Goal: Information Seeking & Learning: Compare options

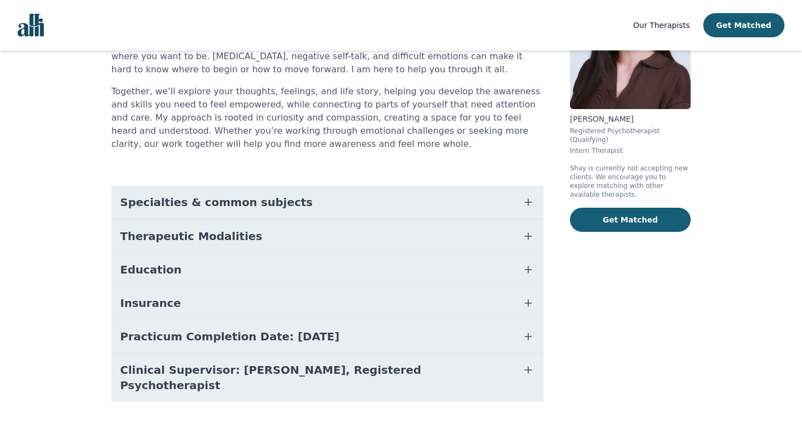
scroll to position [35, 0]
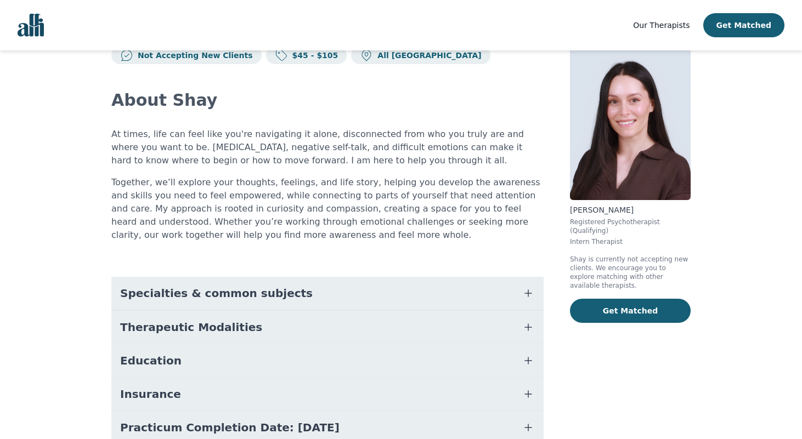
click at [324, 282] on button "Specialties & common subjects" at bounding box center [327, 293] width 432 height 33
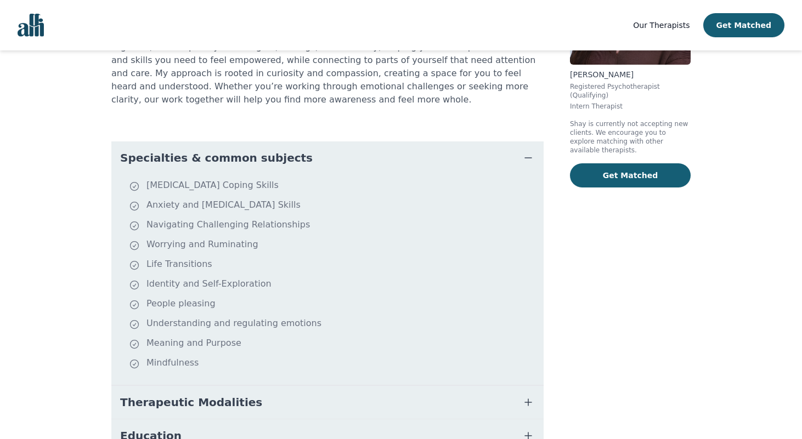
scroll to position [171, 0]
click at [332, 165] on button "Specialties & common subjects" at bounding box center [327, 156] width 432 height 33
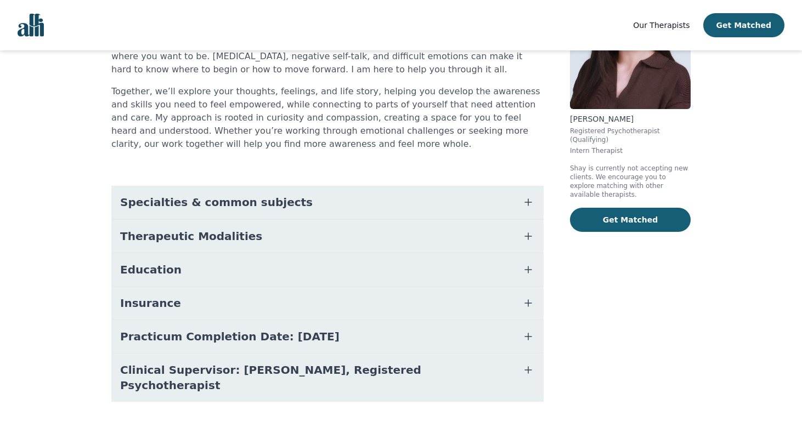
click at [273, 246] on button "Therapeutic Modalities" at bounding box center [327, 236] width 432 height 33
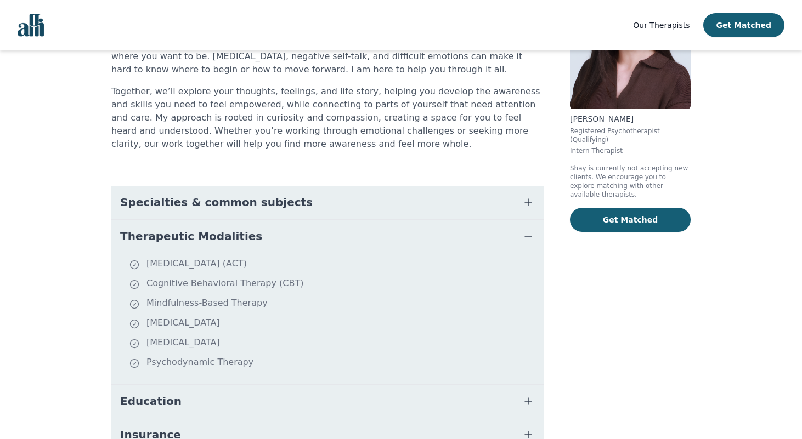
click at [274, 233] on button "Therapeutic Modalities" at bounding box center [327, 236] width 432 height 33
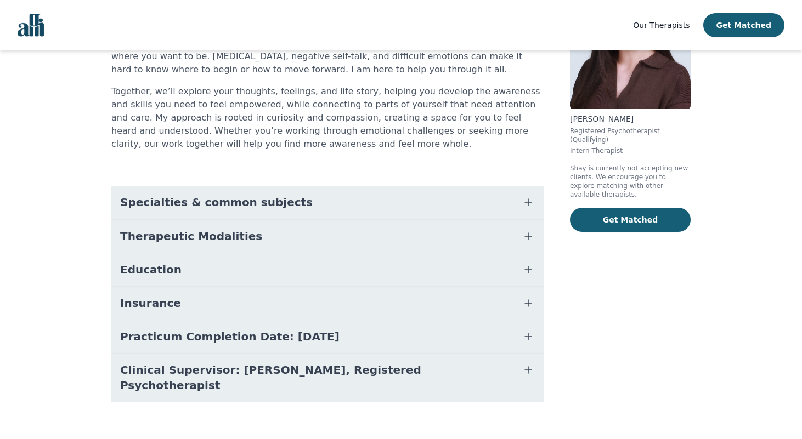
click at [257, 275] on button "Education" at bounding box center [327, 269] width 432 height 33
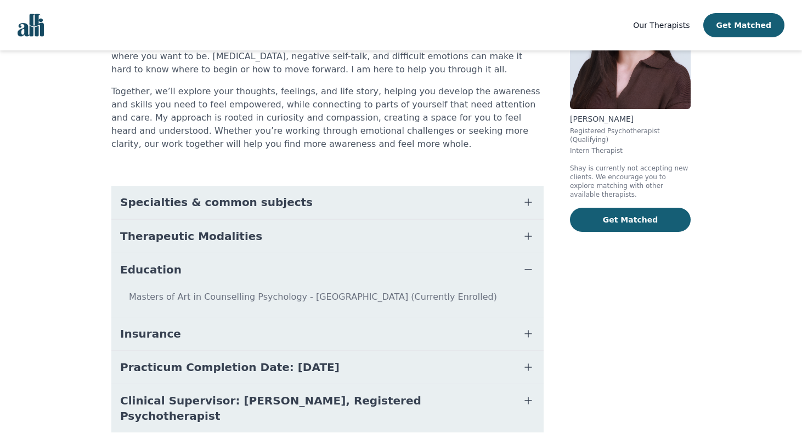
click at [257, 275] on button "Education" at bounding box center [327, 269] width 432 height 33
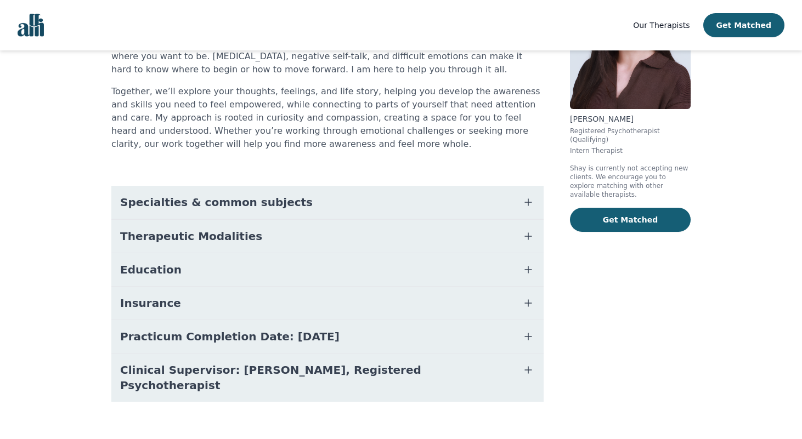
click at [250, 300] on button "Insurance" at bounding box center [327, 303] width 432 height 33
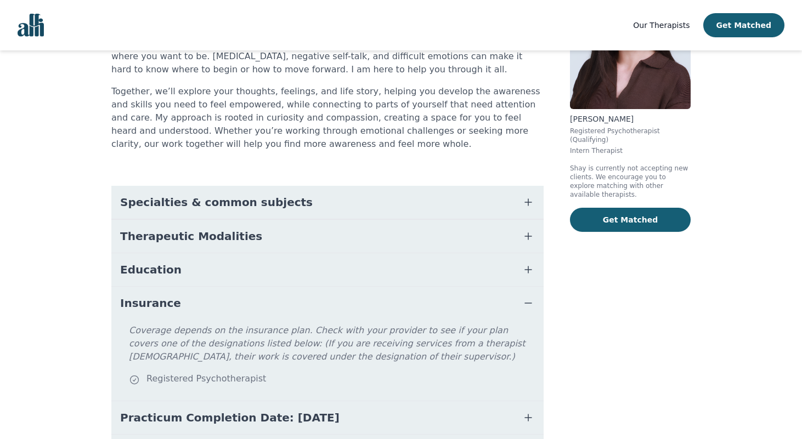
click at [250, 304] on button "Insurance" at bounding box center [327, 303] width 432 height 33
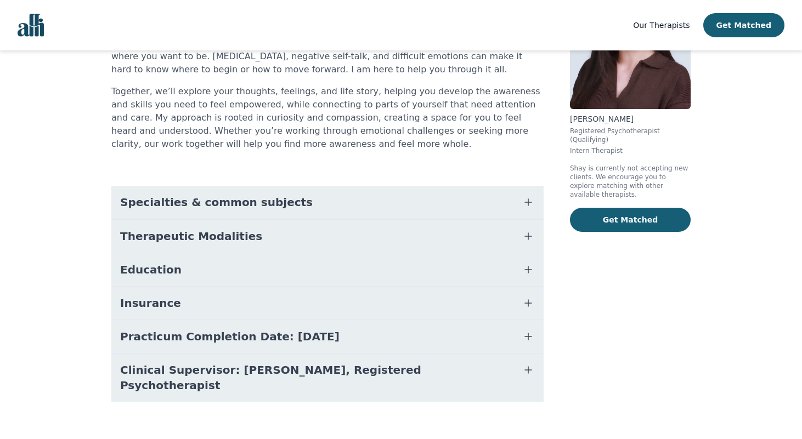
click at [248, 335] on span "Practicum Completion Date: [DATE]" at bounding box center [229, 336] width 219 height 15
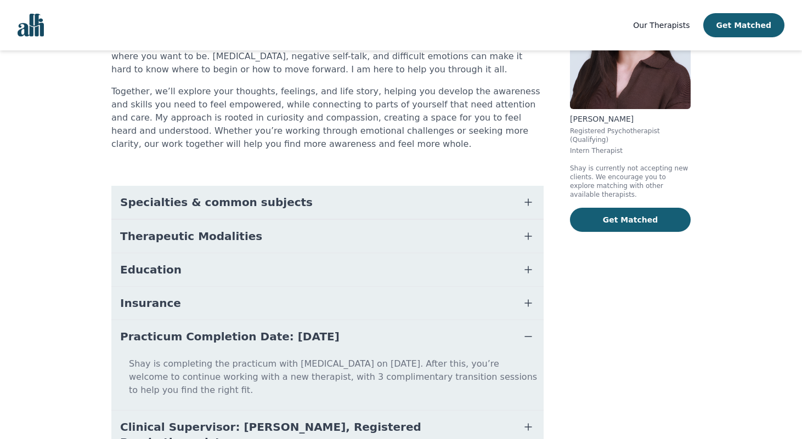
scroll to position [169, 0]
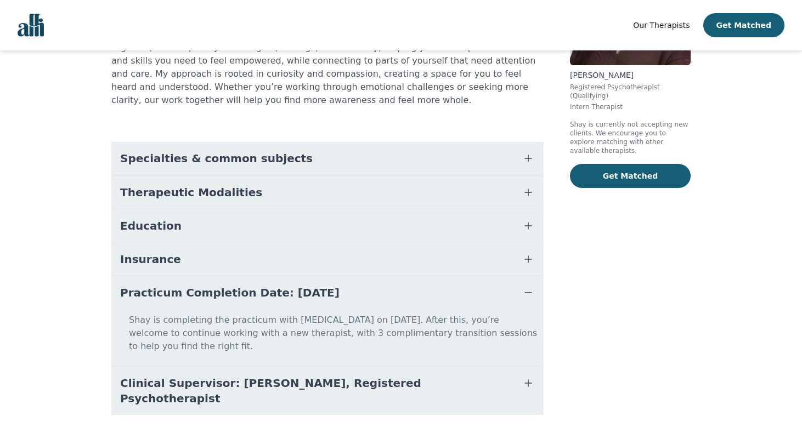
click at [276, 296] on span "Practicum Completion Date: [DATE]" at bounding box center [229, 292] width 219 height 15
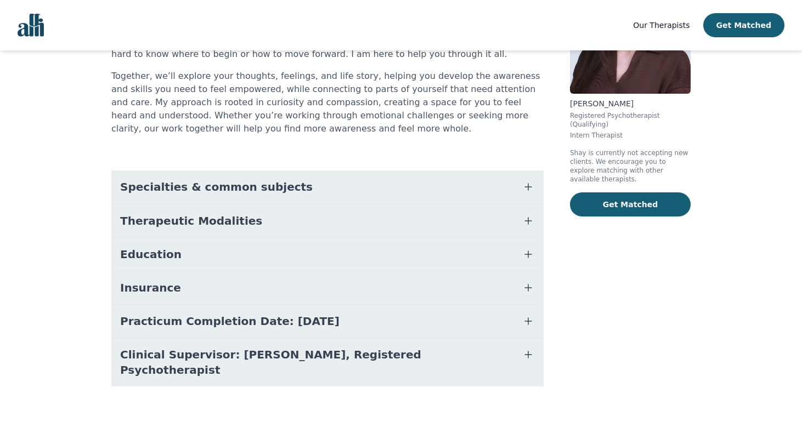
scroll to position [126, 0]
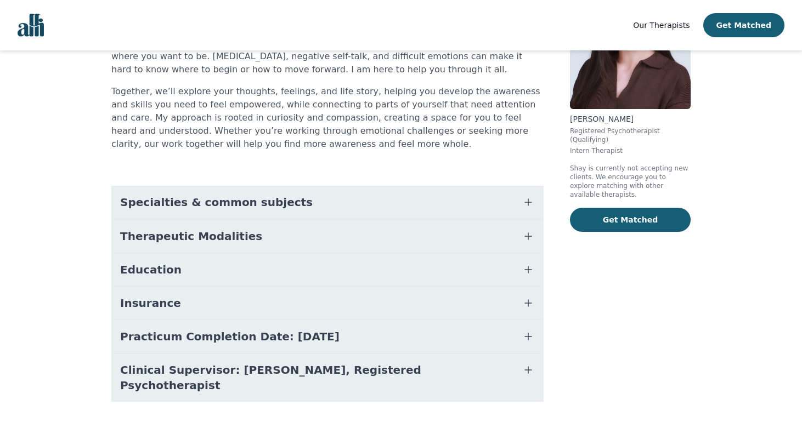
click at [264, 361] on button "Clinical Supervisor: [PERSON_NAME], Registered Psychotherapist" at bounding box center [327, 378] width 432 height 48
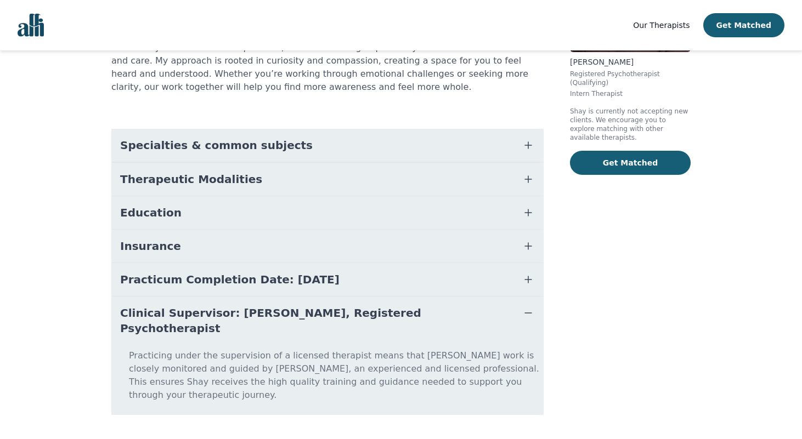
scroll to position [0, 0]
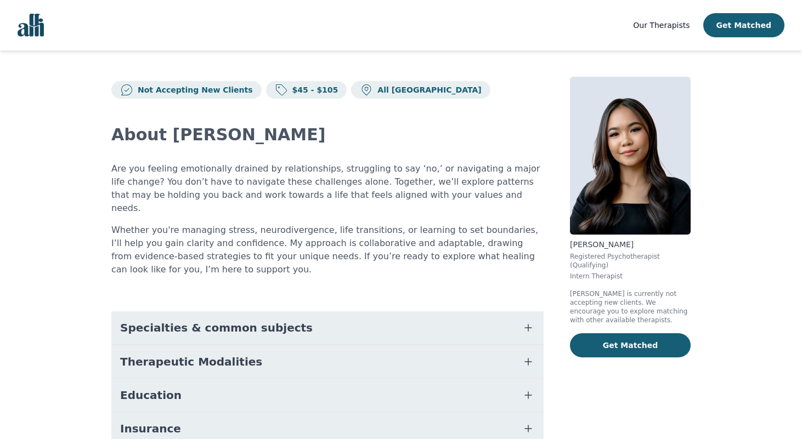
scroll to position [73, 0]
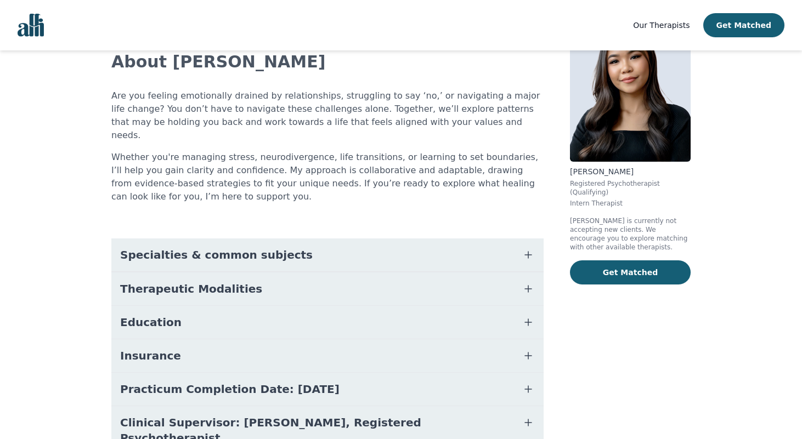
click at [326, 240] on button "Specialties & common subjects" at bounding box center [327, 255] width 432 height 33
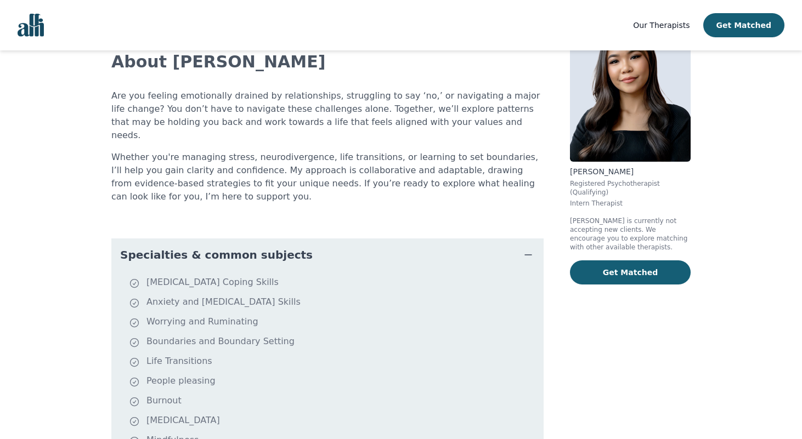
click at [326, 240] on button "Specialties & common subjects" at bounding box center [327, 255] width 432 height 33
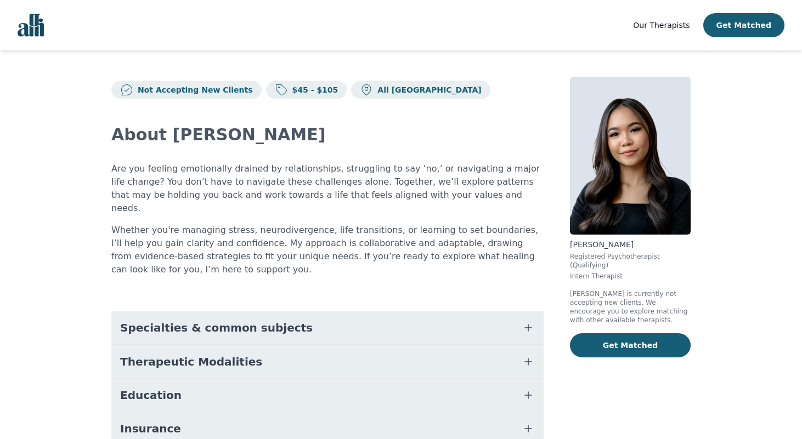
scroll to position [112, 0]
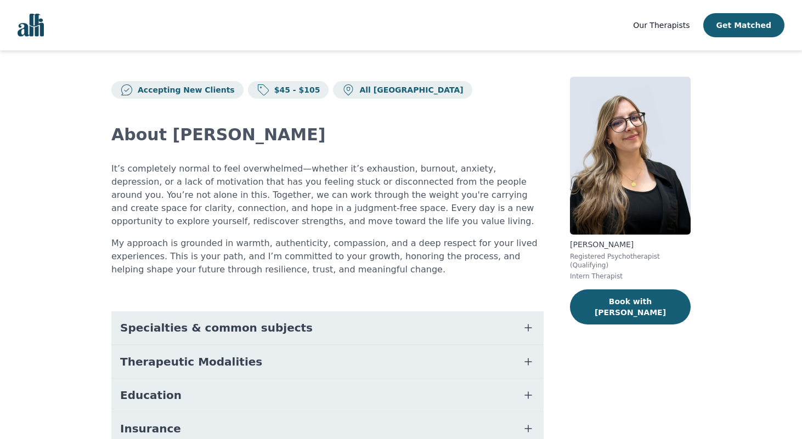
scroll to position [106, 0]
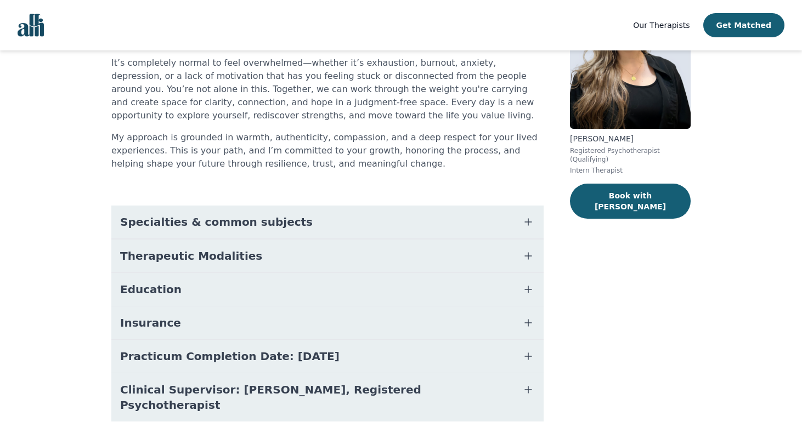
click at [402, 253] on button "Therapeutic Modalities" at bounding box center [327, 256] width 432 height 33
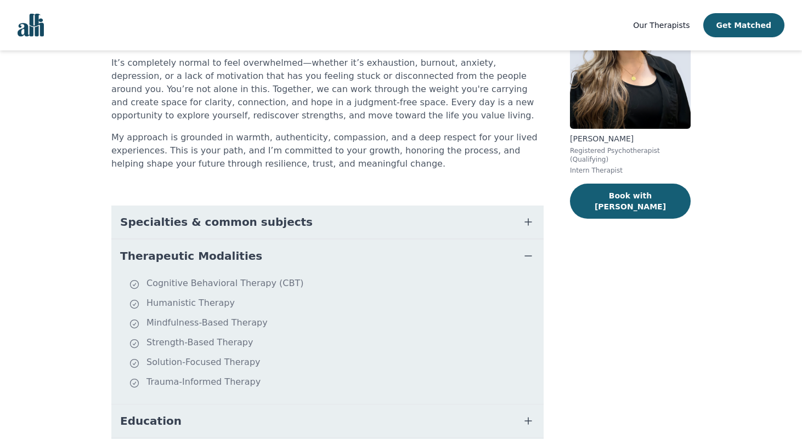
scroll to position [257, 0]
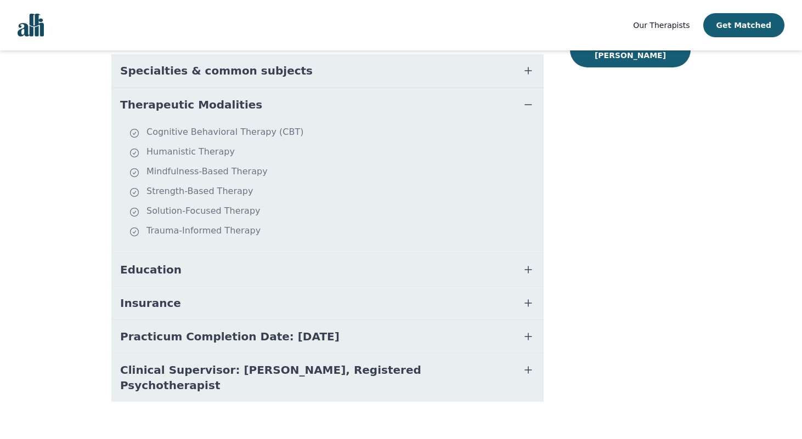
click at [321, 297] on button "Insurance" at bounding box center [327, 303] width 432 height 33
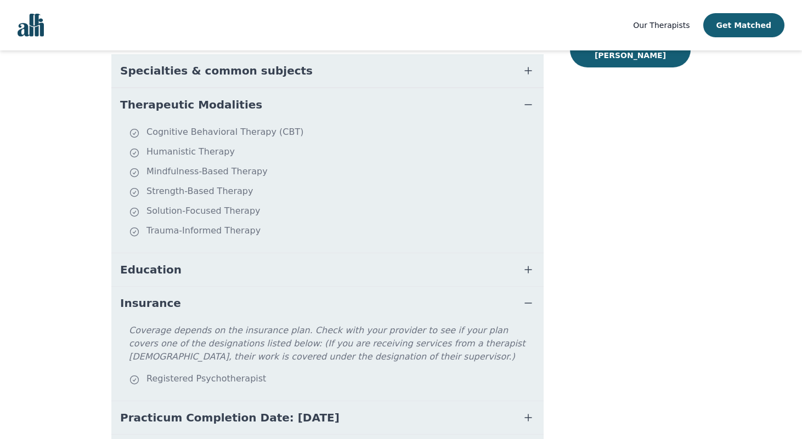
click at [650, 239] on div "Joanna Komisar Registered Psychotherapist (Qualifying) Intern Therapist Book wi…" at bounding box center [630, 165] width 121 height 690
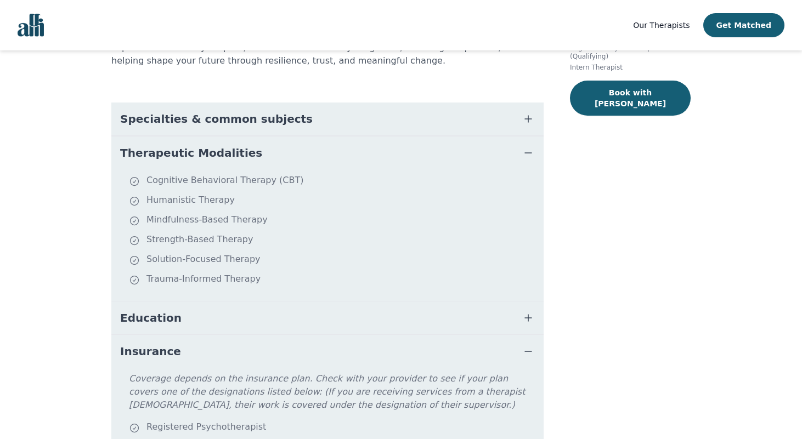
click at [494, 116] on button "Specialties & common subjects" at bounding box center [327, 119] width 432 height 33
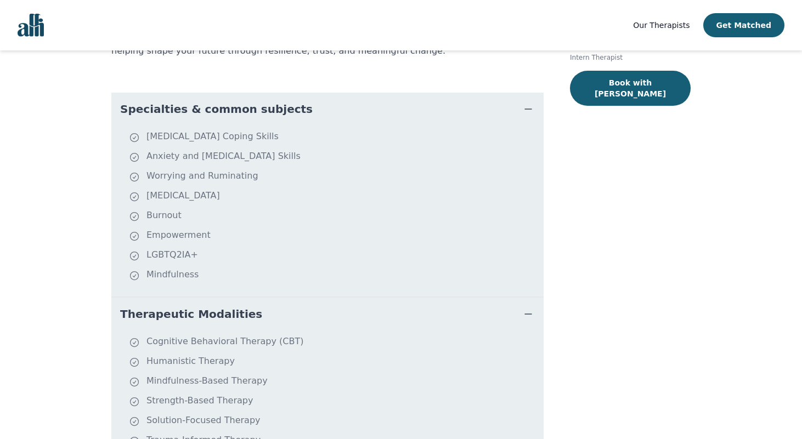
scroll to position [220, 0]
